Goal: Navigation & Orientation: Find specific page/section

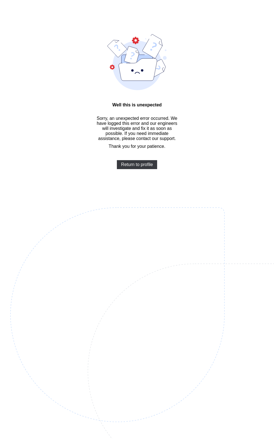
click at [133, 166] on span "Return to profile" at bounding box center [137, 164] width 32 height 5
click at [131, 163] on div "Return to profile" at bounding box center [137, 164] width 40 height 9
click at [127, 161] on div "Return to profile" at bounding box center [137, 164] width 40 height 9
click at [128, 167] on span "Return to profile" at bounding box center [137, 164] width 32 height 5
click at [136, 163] on span "Return to profile" at bounding box center [137, 164] width 32 height 5
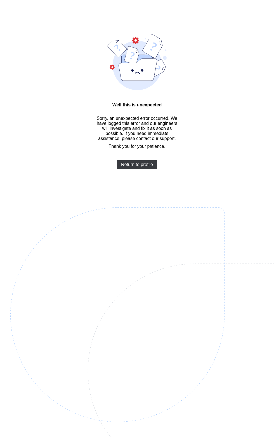
click at [134, 166] on span "Return to profile" at bounding box center [137, 164] width 32 height 5
click at [125, 166] on span "Return to profile" at bounding box center [137, 164] width 32 height 5
